Goal: Transaction & Acquisition: Download file/media

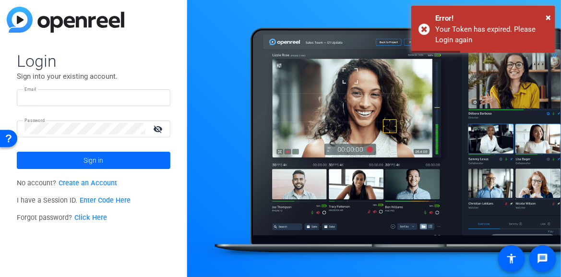
type input "franchisecommunications@upsstore.com"
click at [106, 151] on span at bounding box center [94, 160] width 154 height 23
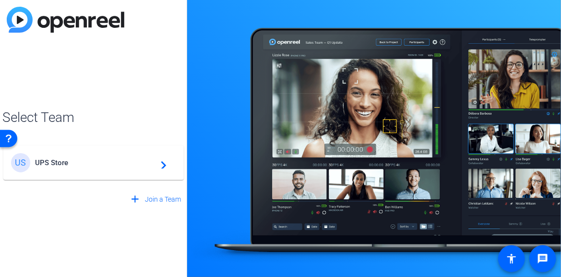
click at [163, 164] on mat-icon "navigate_next" at bounding box center [161, 163] width 12 height 12
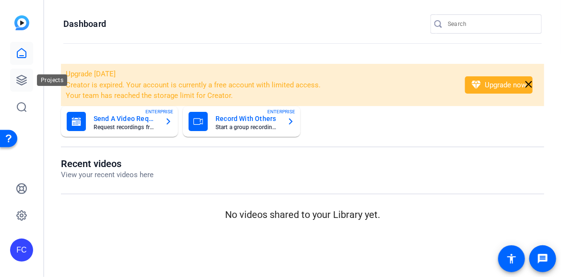
click at [22, 83] on icon at bounding box center [22, 80] width 12 height 12
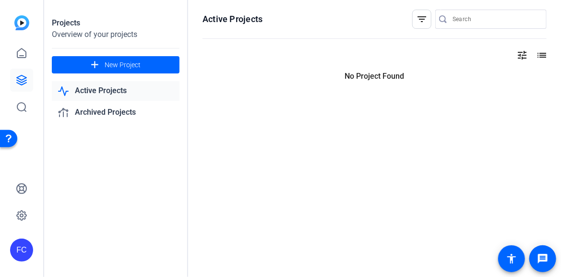
click at [22, 83] on icon at bounding box center [22, 80] width 12 height 12
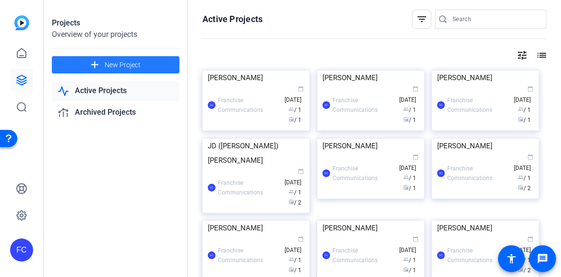
click at [113, 70] on span at bounding box center [116, 64] width 128 height 23
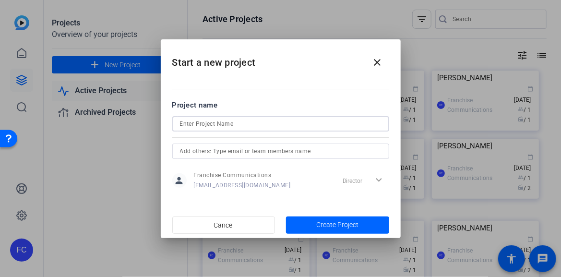
click at [209, 119] on input at bounding box center [281, 124] width 202 height 12
type input "[PERSON_NAME]"
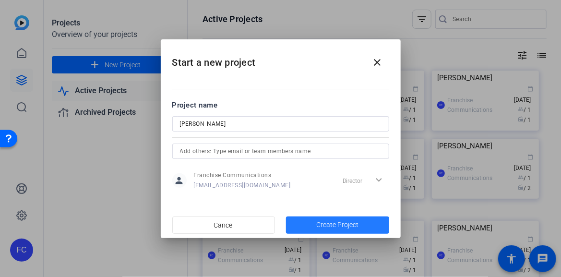
click at [327, 222] on span "Create Project" at bounding box center [337, 225] width 42 height 10
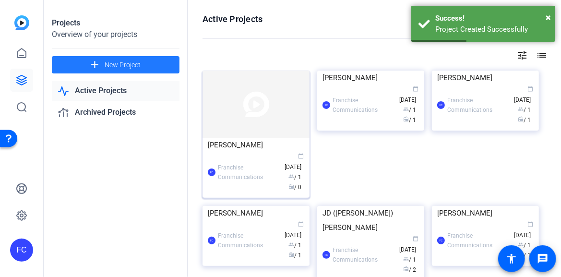
click at [251, 127] on img at bounding box center [255, 104] width 107 height 67
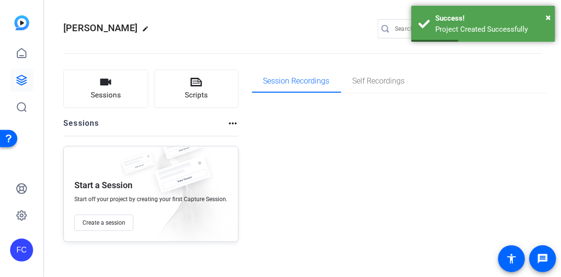
click at [252, 127] on div "Session Recordings Self Recordings" at bounding box center [399, 156] width 295 height 172
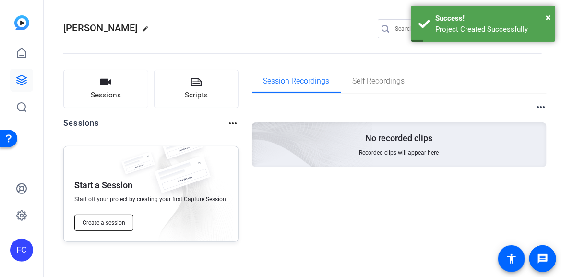
click at [102, 223] on span "Create a session" at bounding box center [104, 223] width 43 height 8
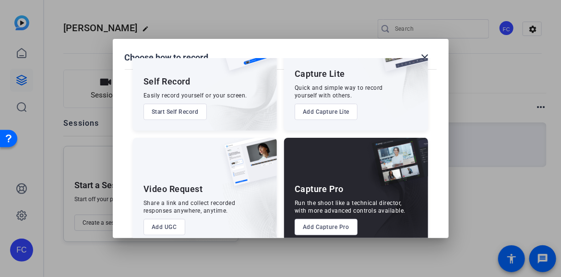
scroll to position [71, 0]
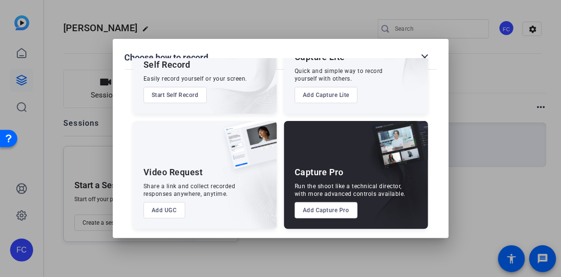
click at [325, 204] on button "Add Capture Pro" at bounding box center [326, 210] width 63 height 16
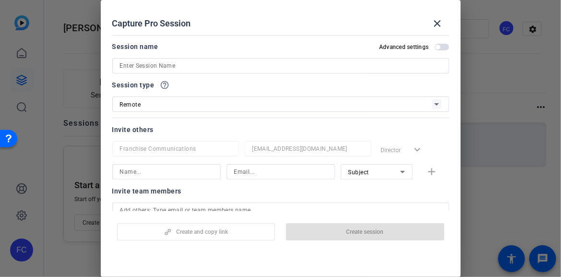
click at [128, 65] on input at bounding box center [280, 66] width 321 height 12
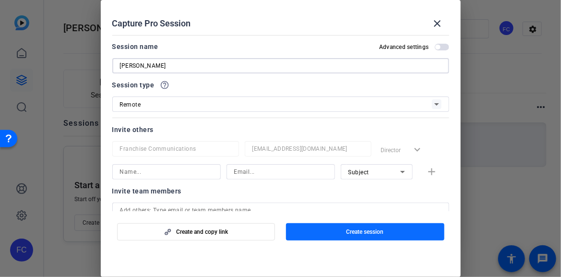
type input "[PERSON_NAME]"
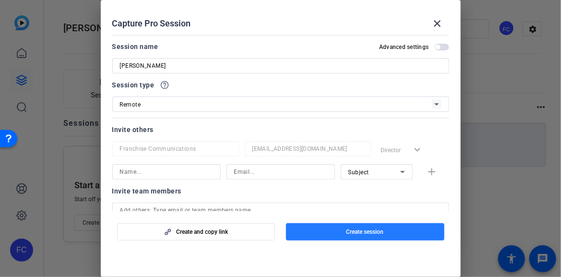
click at [361, 234] on span "Create session" at bounding box center [364, 232] width 37 height 8
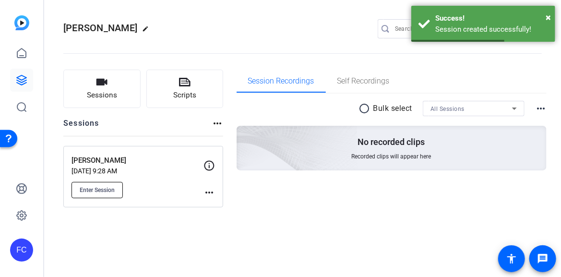
click at [97, 192] on span "Enter Session" at bounding box center [97, 190] width 35 height 8
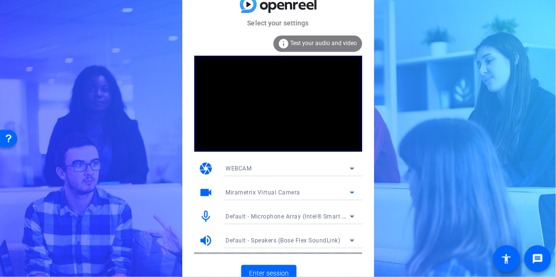
click at [351, 193] on icon at bounding box center [352, 193] width 12 height 12
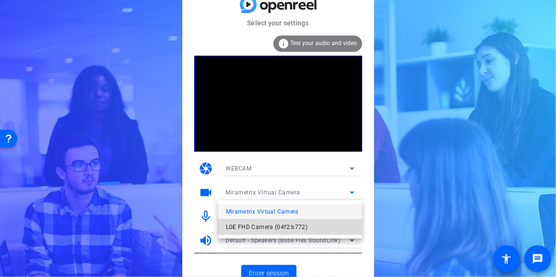
click at [287, 227] on span "LGE FHD Camera (04f2:b772)" at bounding box center [267, 227] width 82 height 12
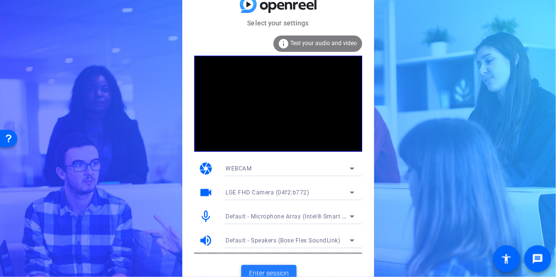
click at [274, 269] on span "Enter session" at bounding box center [269, 273] width 40 height 10
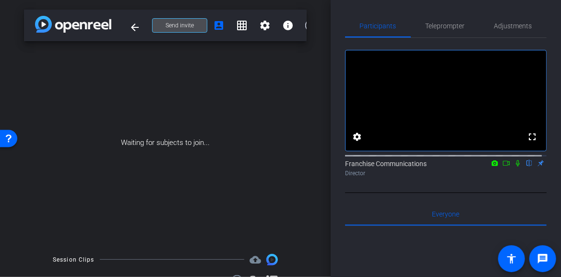
click at [169, 24] on span "Send invite" at bounding box center [180, 26] width 28 height 8
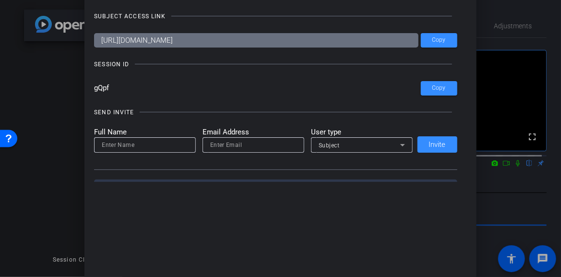
click at [531, 11] on div at bounding box center [280, 138] width 561 height 277
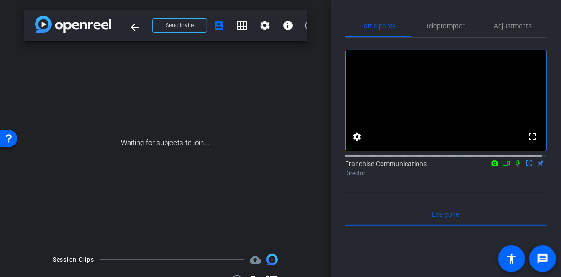
click at [251, 170] on div "Waiting for subjects to join..." at bounding box center [165, 142] width 283 height 203
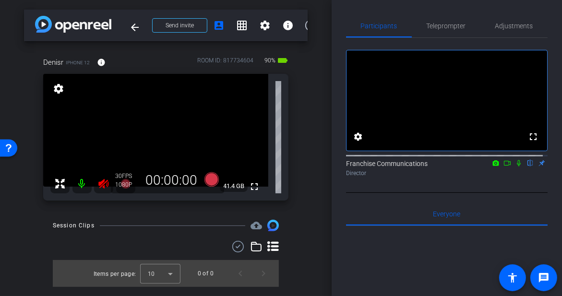
click at [101, 132] on video at bounding box center [155, 130] width 225 height 113
click at [101, 180] on icon at bounding box center [104, 184] width 12 height 12
click at [506, 24] on span "Adjustments" at bounding box center [514, 26] width 38 height 7
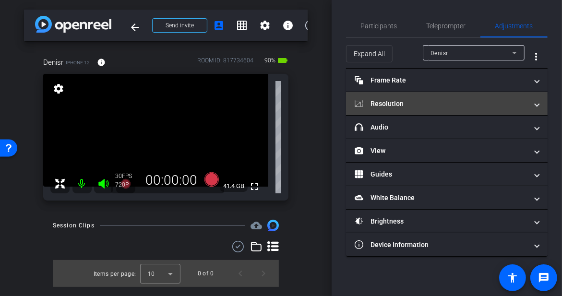
click at [536, 106] on span at bounding box center [537, 104] width 4 height 10
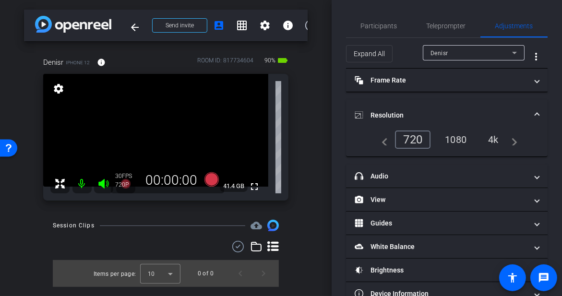
click at [491, 140] on div "4k" at bounding box center [493, 139] width 25 height 16
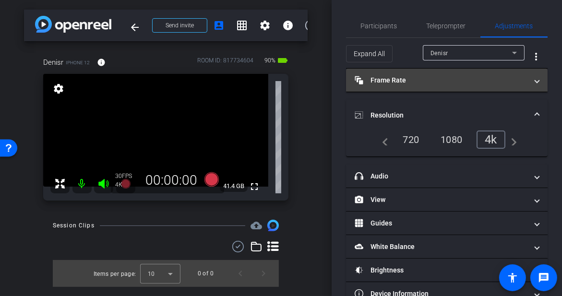
click at [534, 77] on mat-expansion-panel-header "Frame Rate Frame Rate" at bounding box center [447, 80] width 202 height 23
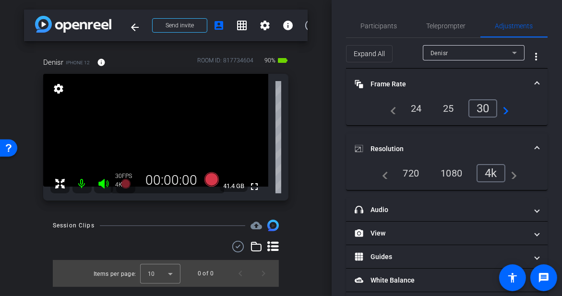
click at [411, 109] on div "24" at bounding box center [415, 108] width 25 height 16
click at [217, 182] on icon at bounding box center [211, 179] width 14 height 14
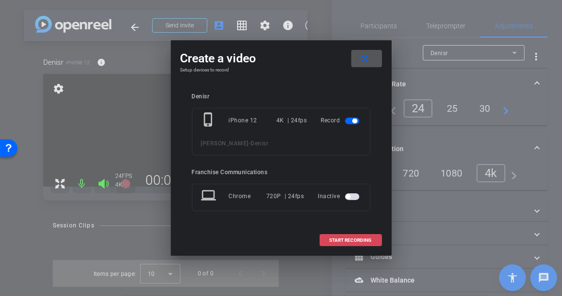
click at [347, 239] on span "START RECORDING" at bounding box center [351, 240] width 42 height 5
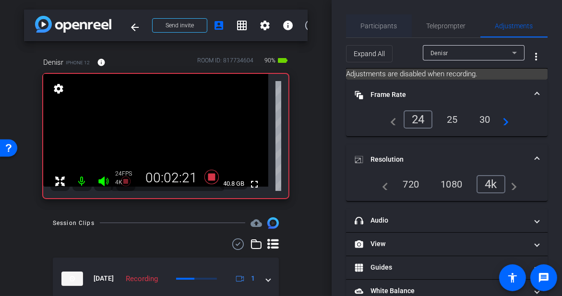
click at [380, 24] on span "Participants" at bounding box center [379, 26] width 36 height 7
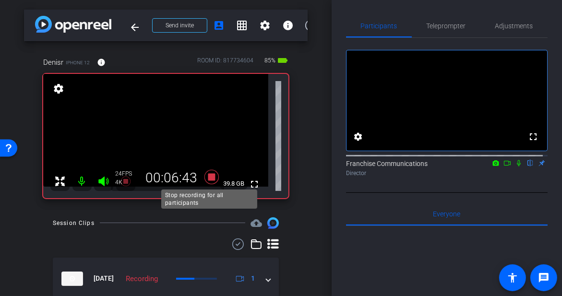
click at [215, 177] on icon at bounding box center [211, 176] width 23 height 17
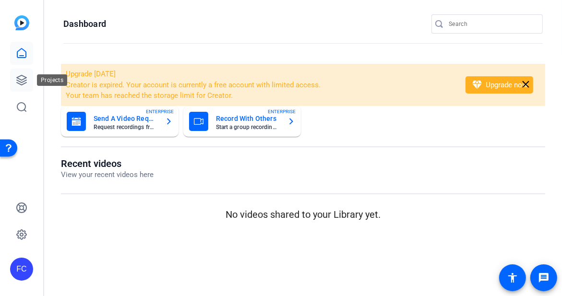
click at [21, 82] on icon at bounding box center [22, 80] width 10 height 10
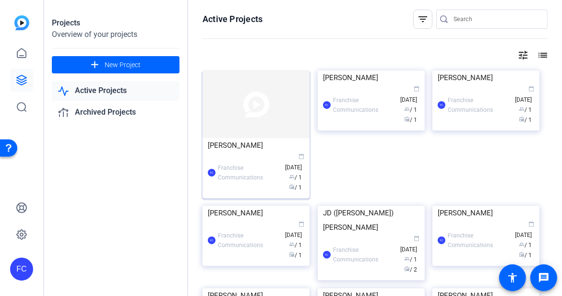
click at [230, 110] on img at bounding box center [255, 105] width 107 height 68
click at [230, 110] on div "Projects Overview of your projects add New Project Active Projects Archived Pro…" at bounding box center [303, 148] width 518 height 296
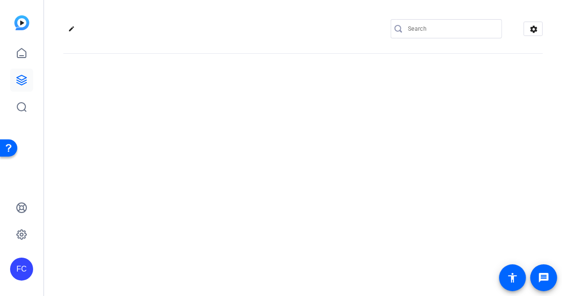
click at [230, 110] on div "edit settings" at bounding box center [303, 148] width 518 height 296
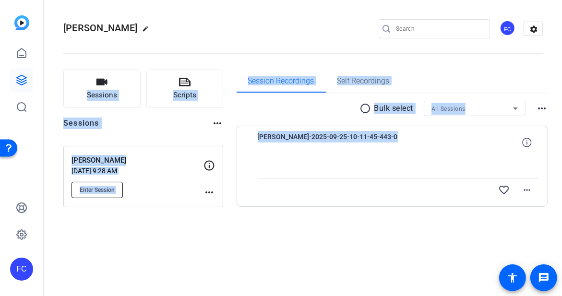
click at [101, 189] on span "Enter Session" at bounding box center [97, 190] width 35 height 8
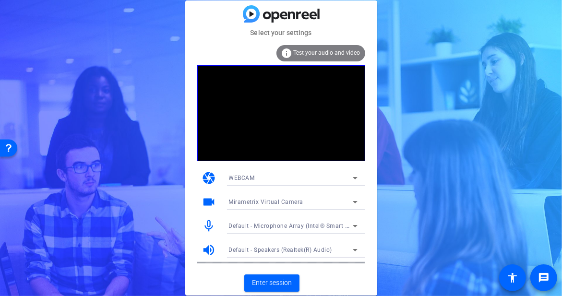
click at [488, 128] on div "Select your settings info Test your audio and video camera WEBCAM videocam Mira…" at bounding box center [281, 148] width 562 height 296
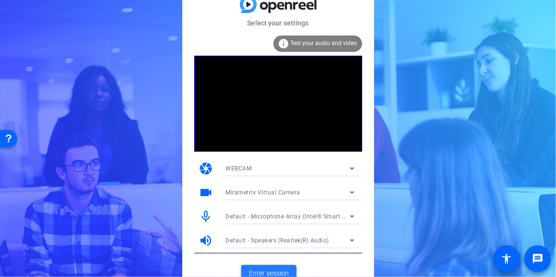
click at [270, 273] on span "Enter session" at bounding box center [269, 273] width 40 height 10
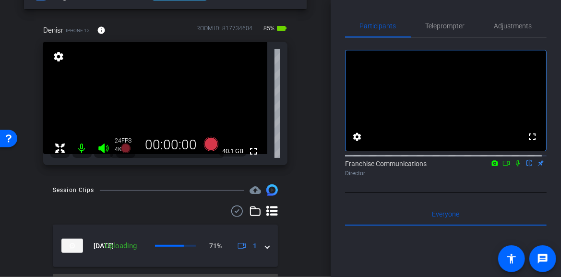
scroll to position [56, 0]
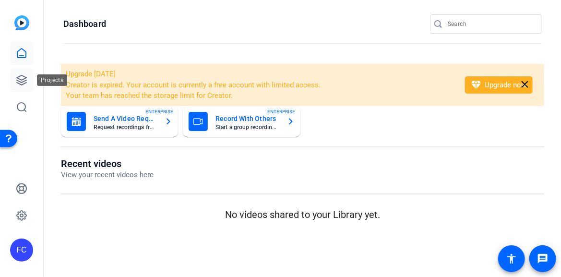
drag, startPoint x: 15, startPoint y: 67, endPoint x: 20, endPoint y: 82, distance: 15.3
click at [15, 71] on div at bounding box center [21, 80] width 23 height 77
click at [21, 83] on icon at bounding box center [22, 80] width 12 height 12
click at [20, 79] on icon at bounding box center [22, 80] width 10 height 10
click at [24, 82] on icon at bounding box center [22, 80] width 10 height 10
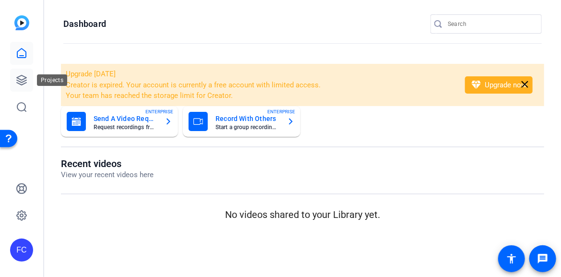
click at [24, 82] on icon at bounding box center [22, 80] width 10 height 10
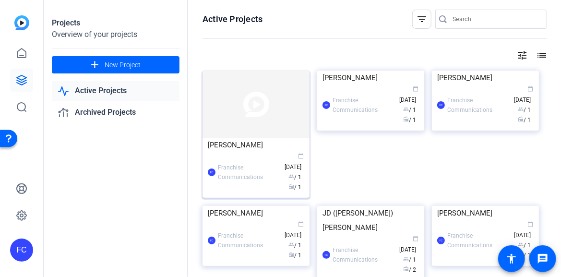
click at [263, 157] on div "FC Franchise Communications calendar_today [DATE] group / 1 radio / 1" at bounding box center [256, 172] width 96 height 40
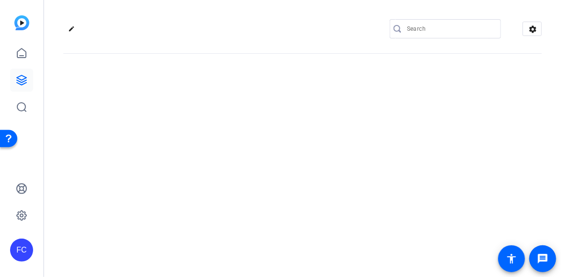
click at [263, 156] on div "edit settings" at bounding box center [302, 138] width 517 height 277
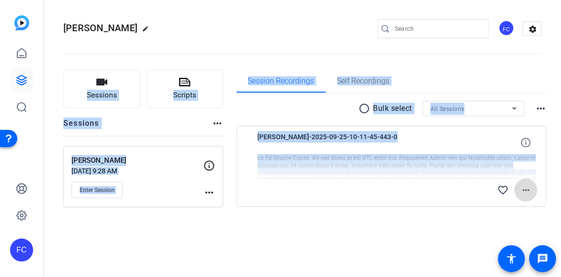
click at [530, 187] on mat-icon "more_horiz" at bounding box center [526, 190] width 12 height 12
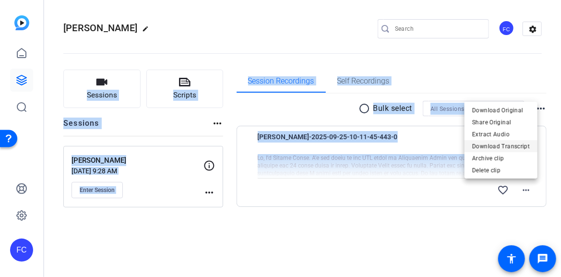
click at [522, 144] on span "Download Transcript" at bounding box center [501, 146] width 58 height 12
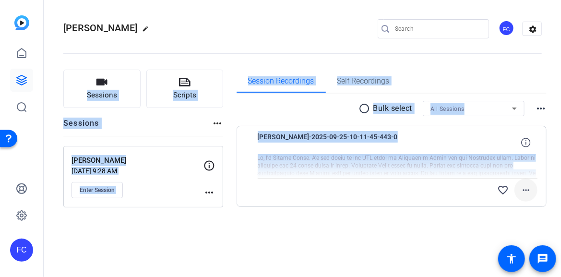
click at [522, 189] on mat-icon "more_horiz" at bounding box center [526, 190] width 12 height 12
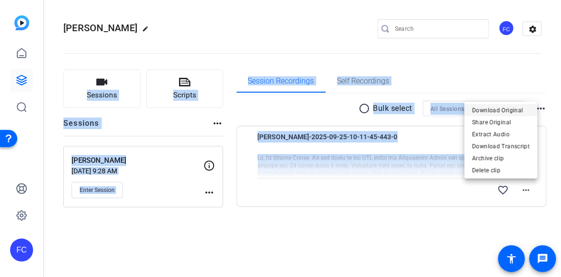
click at [517, 112] on span "Download Original" at bounding box center [501, 110] width 58 height 12
